Goal: Browse casually: Explore the website without a specific task or goal

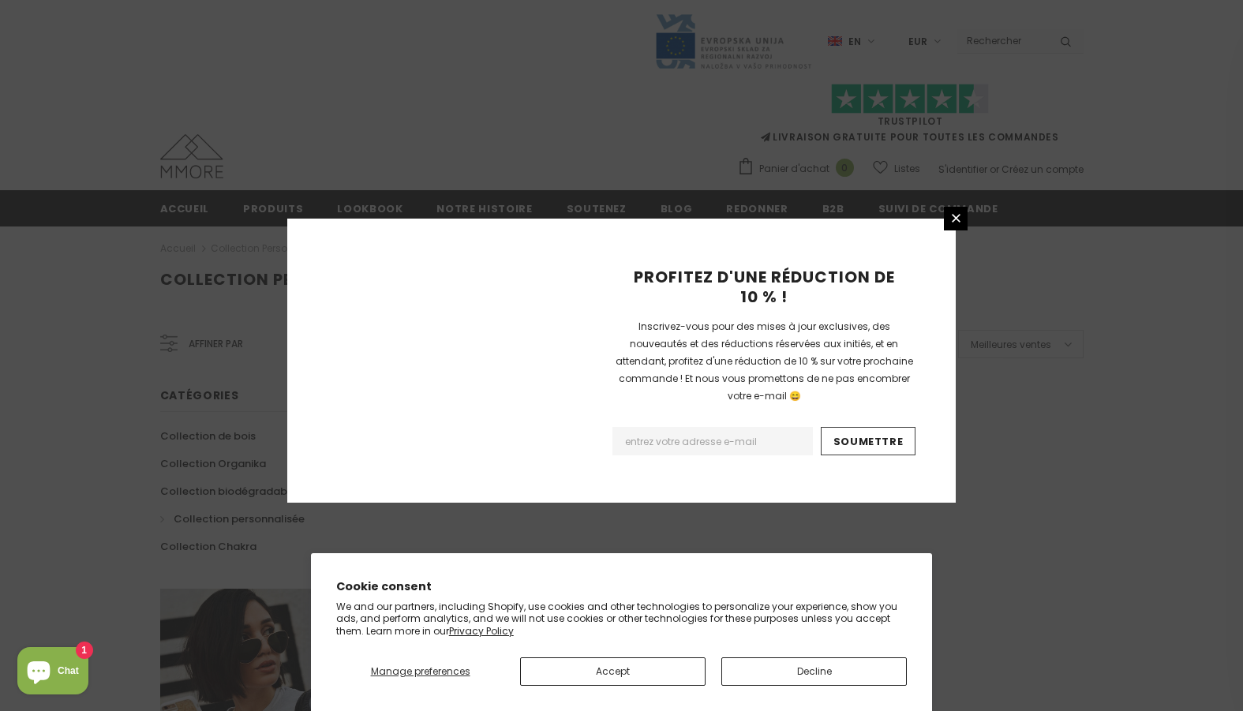
scroll to position [944, 0]
